Goal: Check status

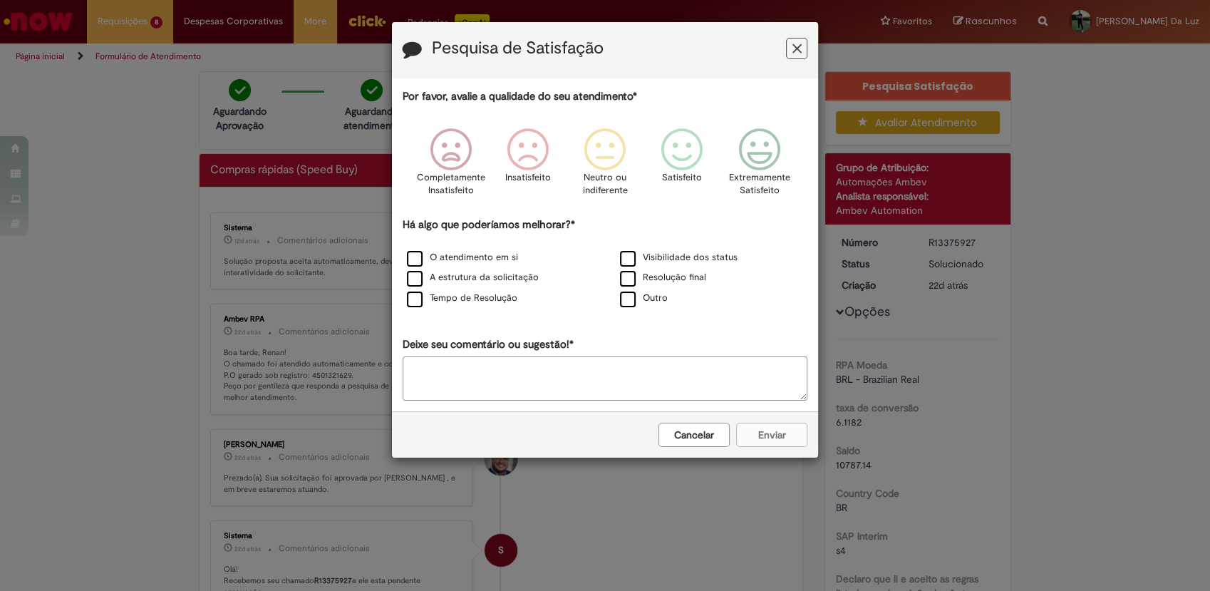
click at [795, 53] on icon "Feedback" at bounding box center [797, 48] width 9 height 15
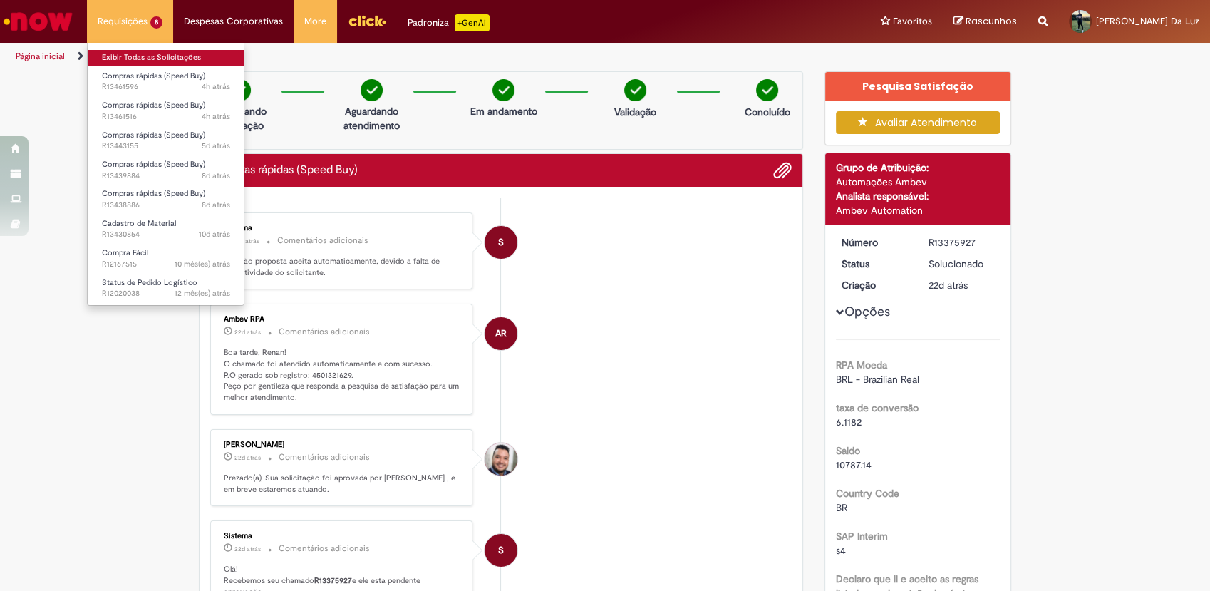
click at [114, 54] on link "Exibir Todas as Solicitações" at bounding box center [166, 58] width 157 height 16
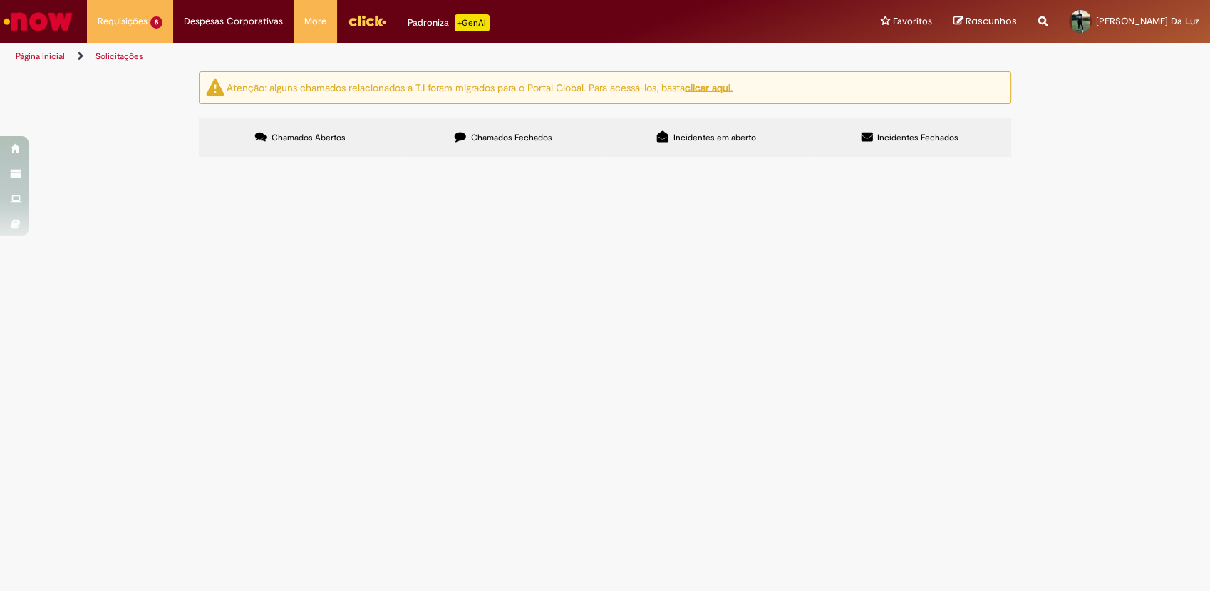
click at [0, 0] on td "Serviço soldador mês" at bounding box center [0, 0] width 0 height 0
click at [0, 0] on span "Serviço soldador mês" at bounding box center [0, 0] width 0 height 0
click at [422, 253] on main "Solicitações Atenção: alguns chamados relacionados a T.I foram migrados para o …" at bounding box center [605, 331] width 1210 height 520
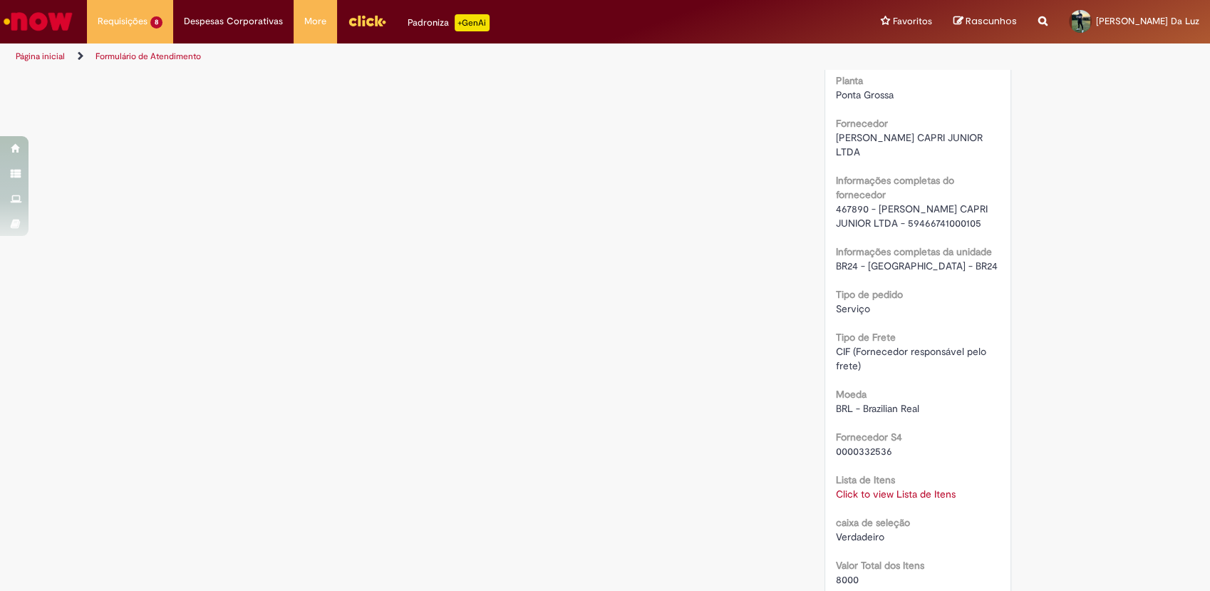
scroll to position [1119, 0]
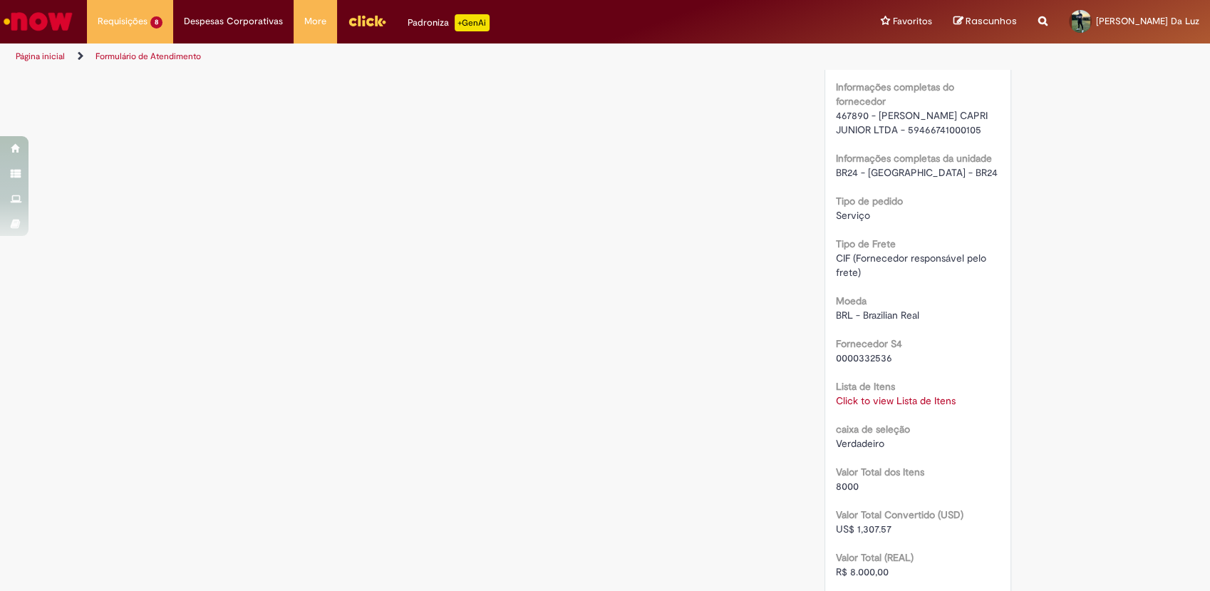
click at [846, 394] on link "Click to view Lista de Itens" at bounding box center [896, 400] width 120 height 13
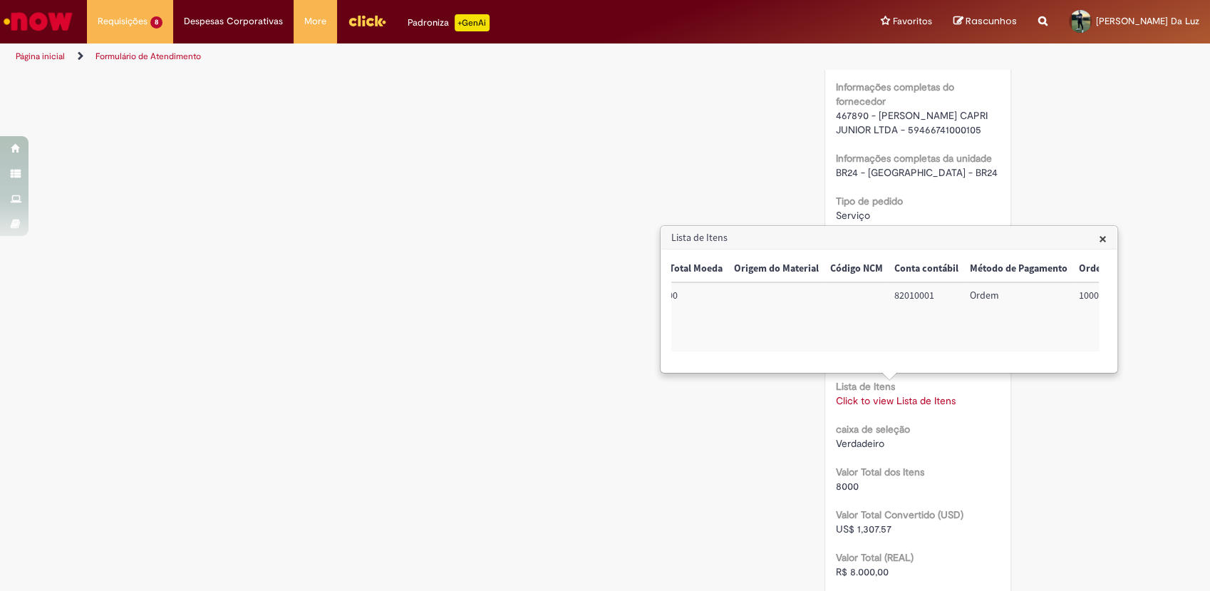
scroll to position [0, 579]
drag, startPoint x: 1072, startPoint y: 299, endPoint x: 1050, endPoint y: 297, distance: 22.1
click at [1050, 297] on td "100002745444" at bounding box center [1061, 316] width 91 height 69
drag, startPoint x: 1050, startPoint y: 297, endPoint x: 1015, endPoint y: 296, distance: 35.0
click at [1016, 296] on td "100002745444" at bounding box center [1061, 316] width 91 height 69
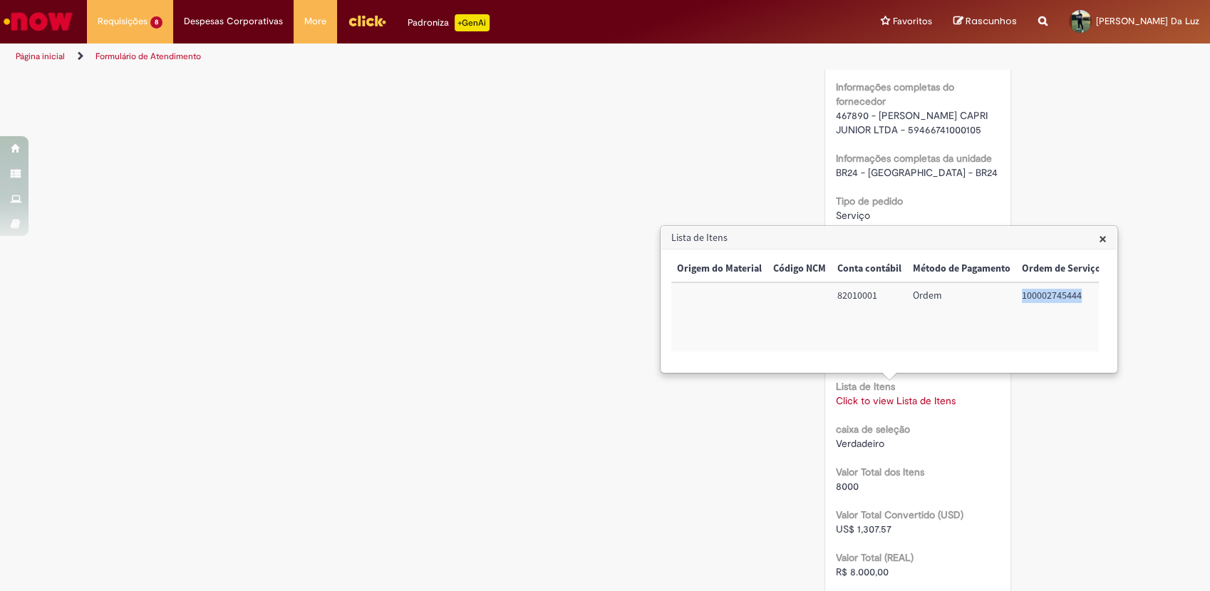
copy td "100002745444"
click at [627, 83] on div "Verificar Código de Barras Aguardando Aprovação Aguardando atendimento Em andam…" at bounding box center [605, 56] width 834 height 2209
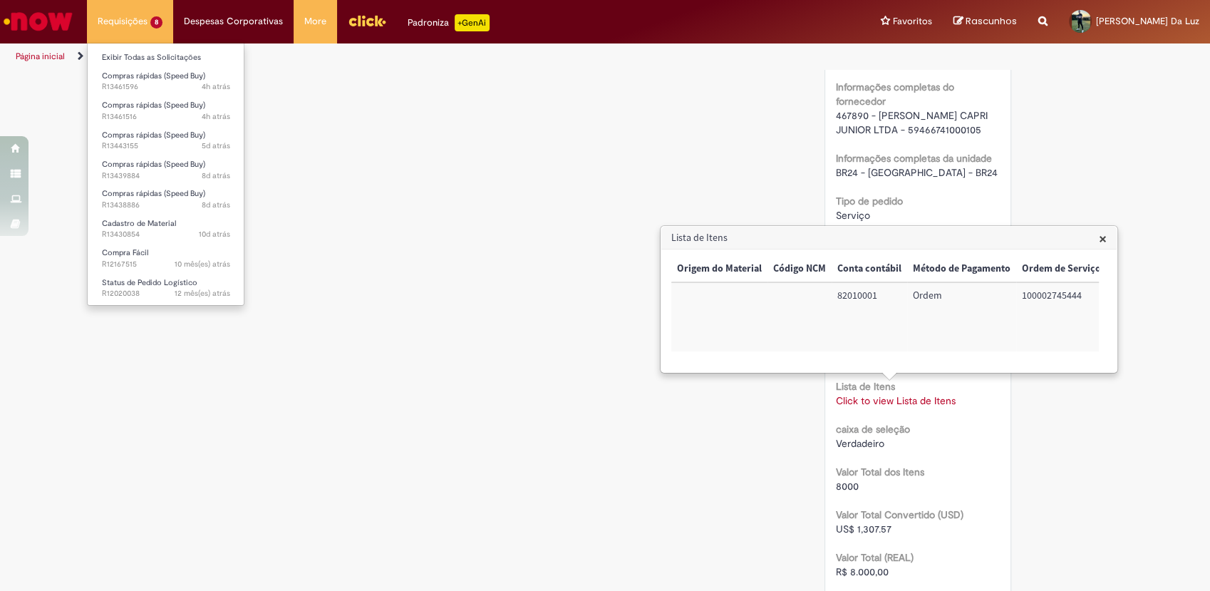
click at [130, 26] on li "Requisições 8 Exibir Todas as Solicitações Compras rápidas (Speed Buy) 4h atrás…" at bounding box center [130, 21] width 86 height 43
click at [130, 66] on li "Compras rápidas (Speed Buy) 4h atrás 4 horas atrás R13461596" at bounding box center [166, 80] width 157 height 29
click at [135, 53] on link "Exibir Todas as Solicitações" at bounding box center [166, 58] width 157 height 16
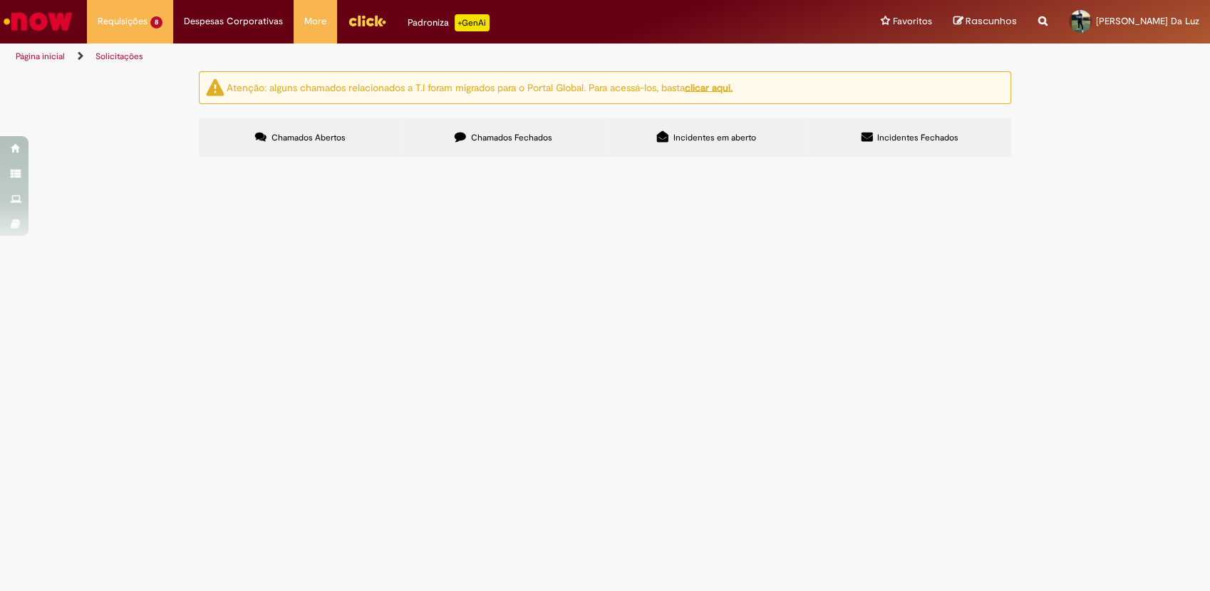
click at [0, 0] on span "Compras rápidas (Speed Buy)" at bounding box center [0, 0] width 0 height 0
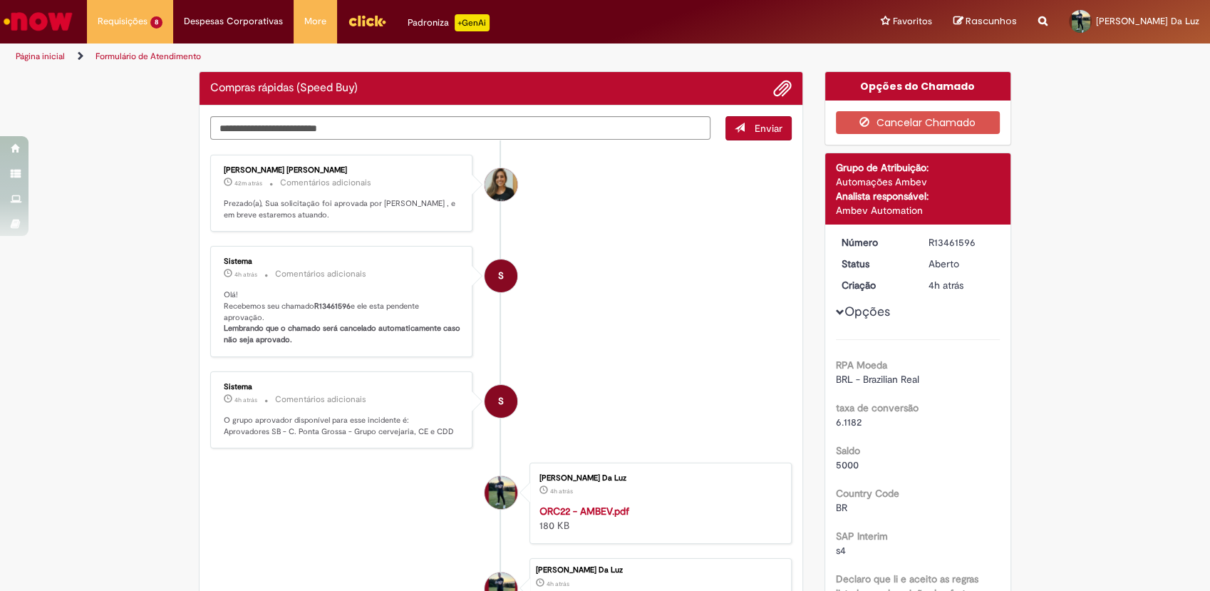
click at [330, 250] on ul "[PERSON_NAME] [PERSON_NAME] 42m atrás 42 minutos atrás Comentários adicionais P…" at bounding box center [501, 411] width 582 height 543
